Goal: Find contact information: Find specific fact

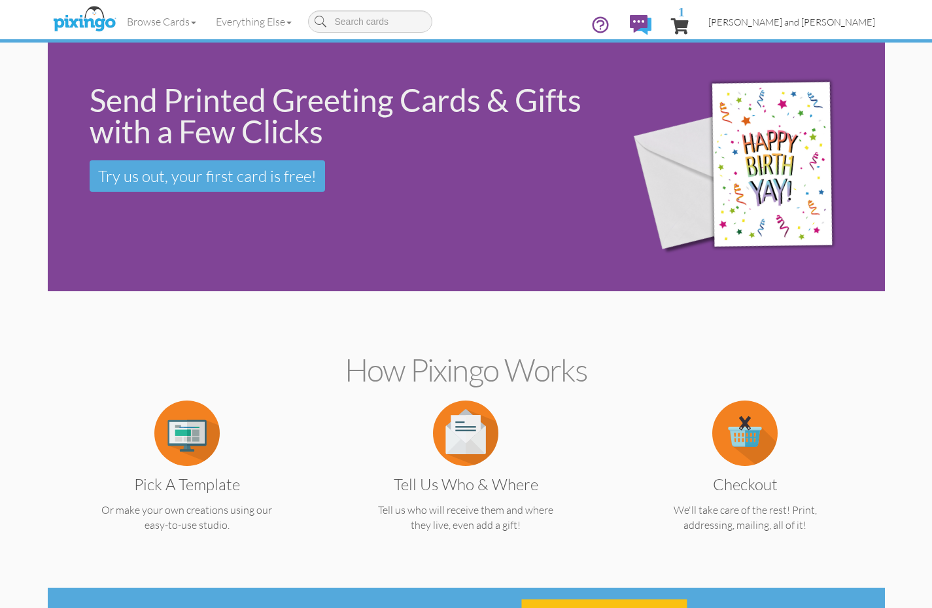
click at [846, 18] on span "[PERSON_NAME] and [PERSON_NAME]" at bounding box center [791, 21] width 167 height 11
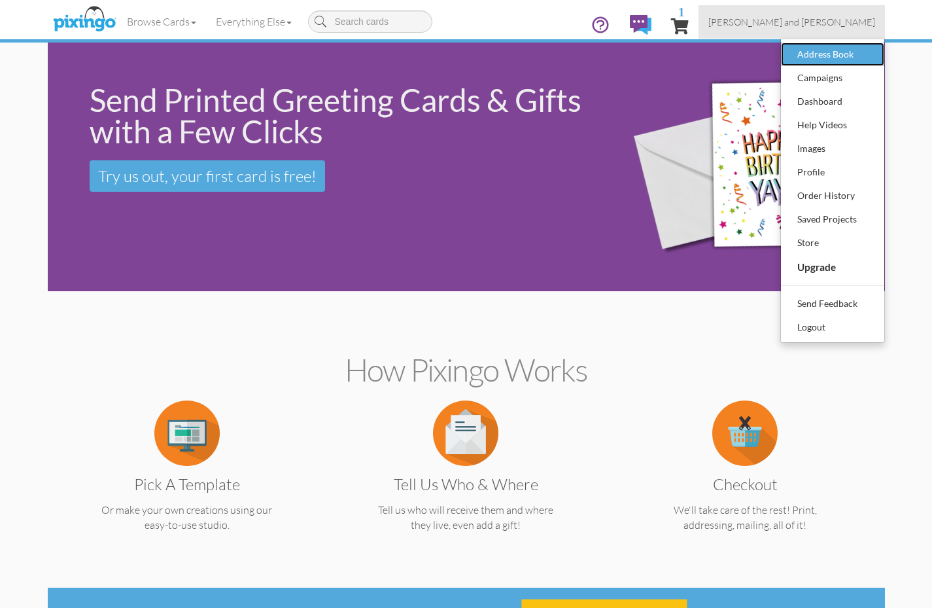
click at [832, 58] on div "Address Book" at bounding box center [832, 54] width 77 height 20
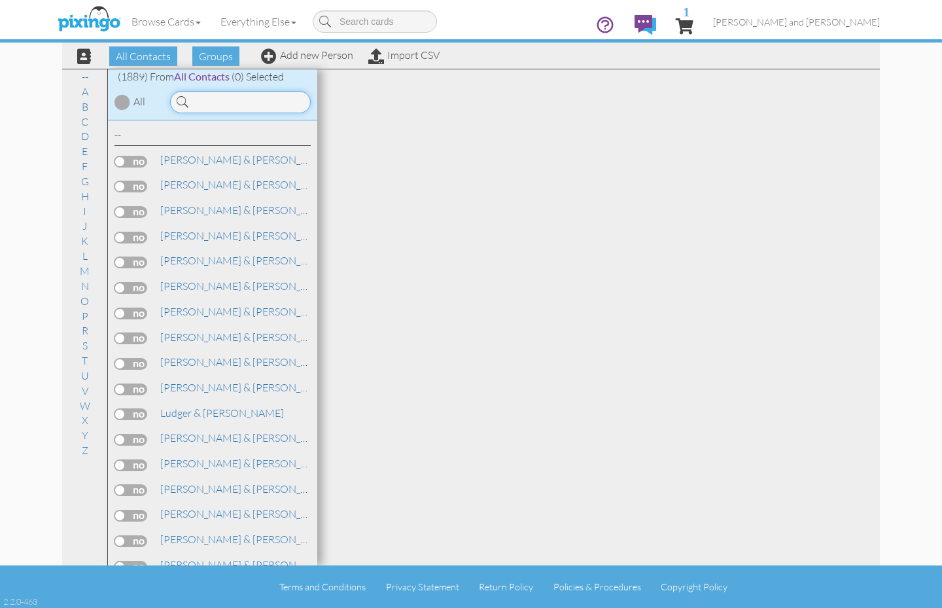
click at [230, 99] on input at bounding box center [240, 102] width 141 height 22
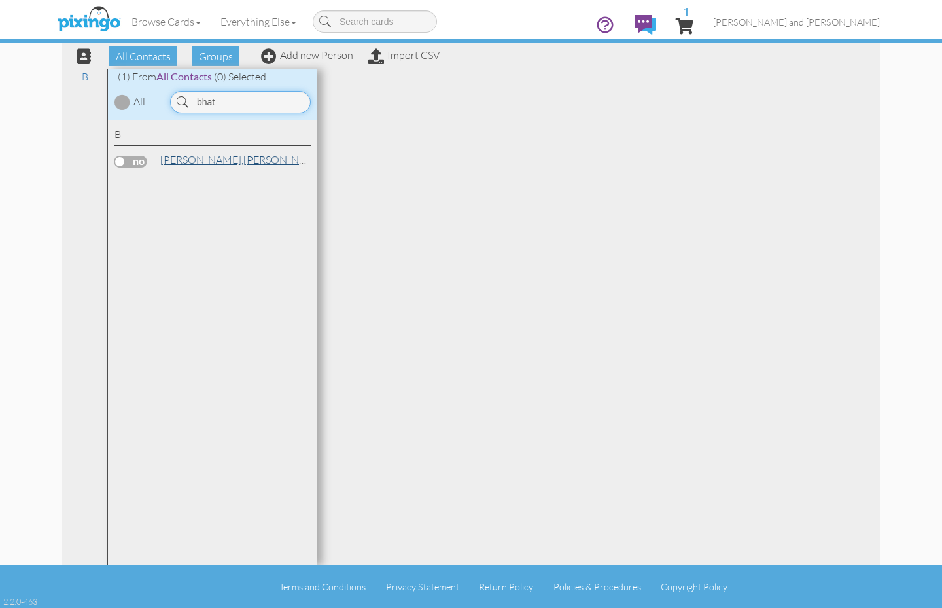
type input "bhat"
click at [224, 158] on link "[PERSON_NAME]" at bounding box center [242, 160] width 167 height 16
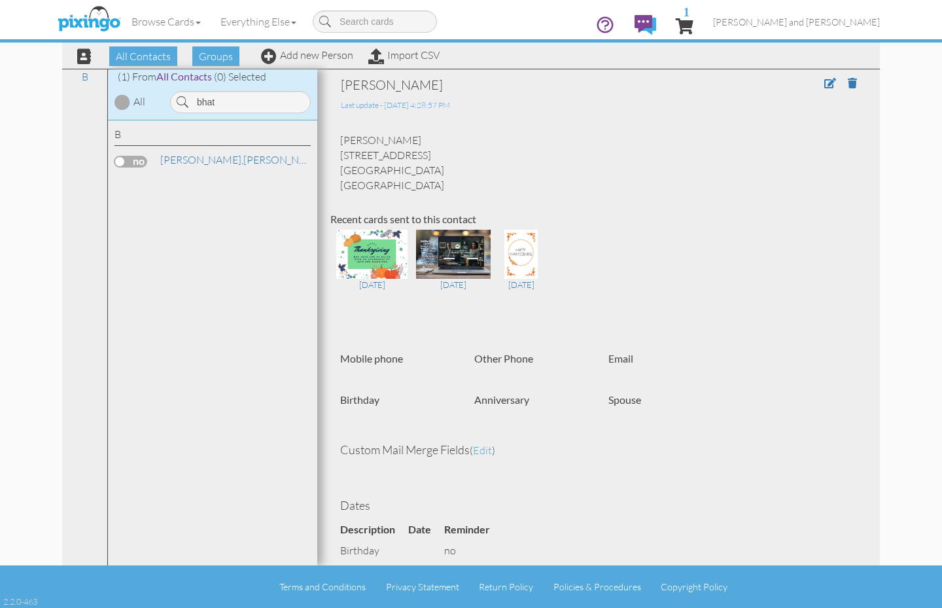
drag, startPoint x: 446, startPoint y: 154, endPoint x: 335, endPoint y: 156, distance: 111.2
click at [335, 156] on div "[PERSON_NAME] [STREET_ADDRESS] [GEOGRAPHIC_DATA], [GEOGRAPHIC_DATA] [GEOGRAPHIC…" at bounding box center [598, 163] width 536 height 60
copy div "[STREET_ADDRESS]"
drag, startPoint x: 434, startPoint y: 169, endPoint x: 403, endPoint y: 171, distance: 30.8
click at [403, 171] on div "[PERSON_NAME] [STREET_ADDRESS] [GEOGRAPHIC_DATA], [GEOGRAPHIC_DATA] [GEOGRAPHIC…" at bounding box center [598, 163] width 536 height 60
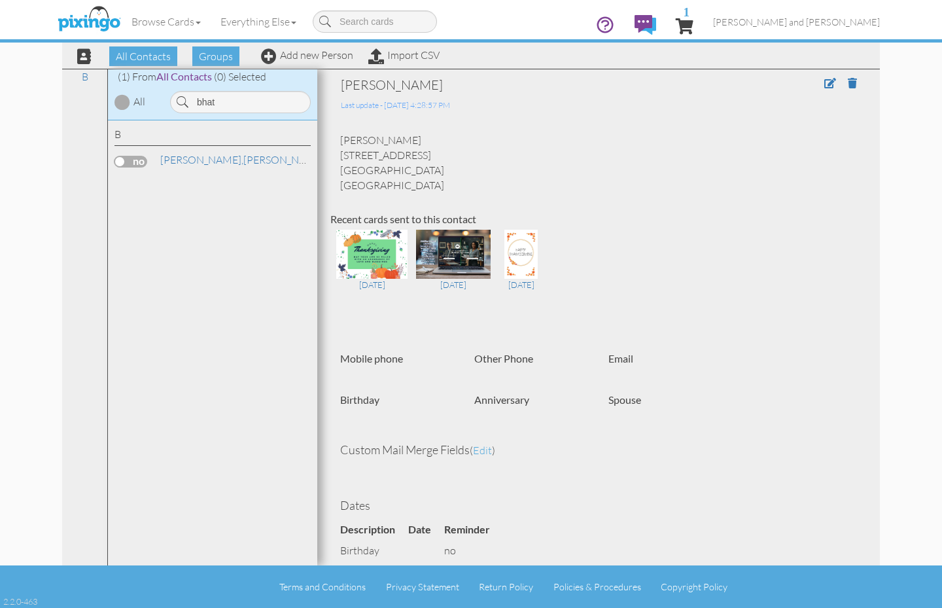
copy div "33578"
